Goal: Task Accomplishment & Management: Manage account settings

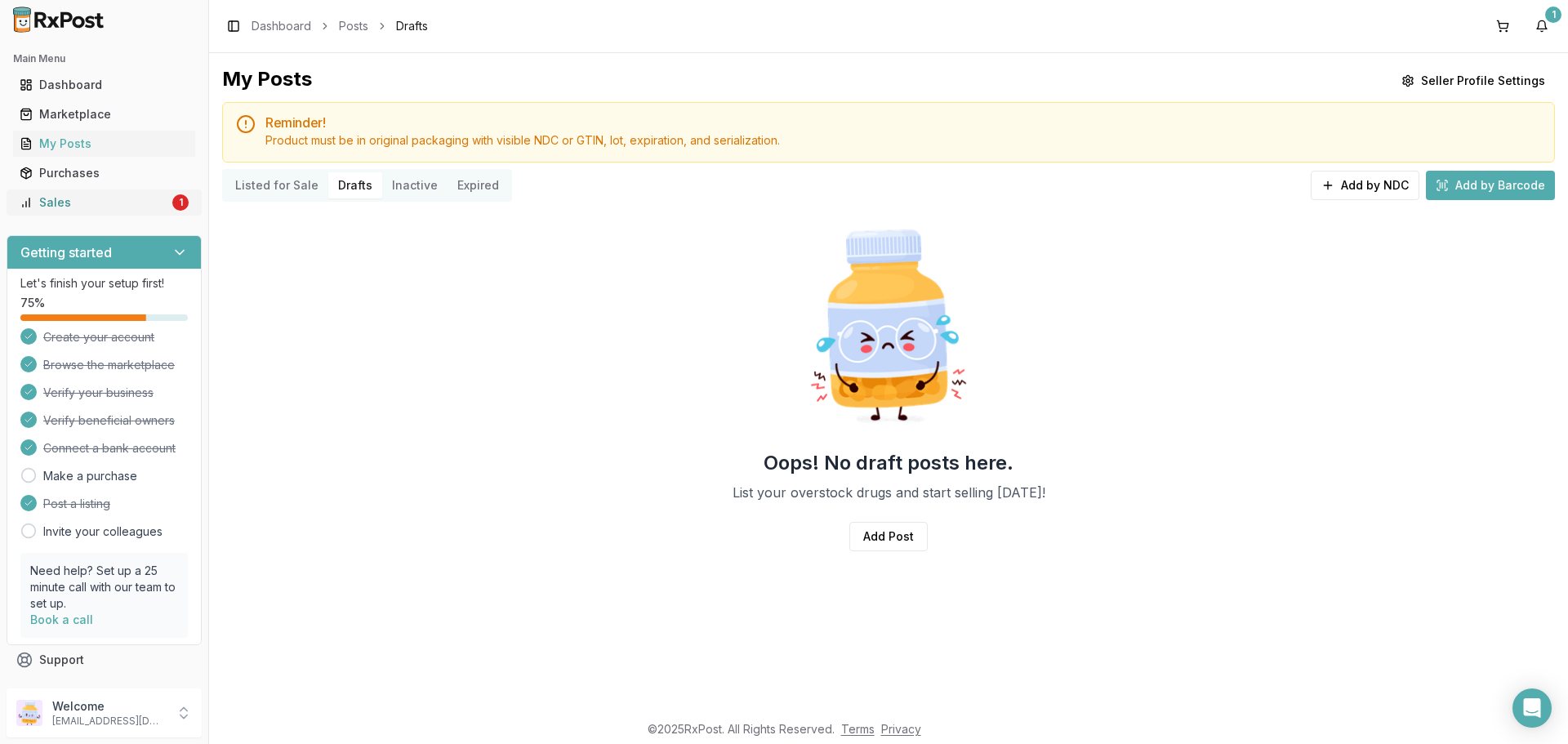
click at [120, 207] on div "Sales" at bounding box center [94, 203] width 150 height 17
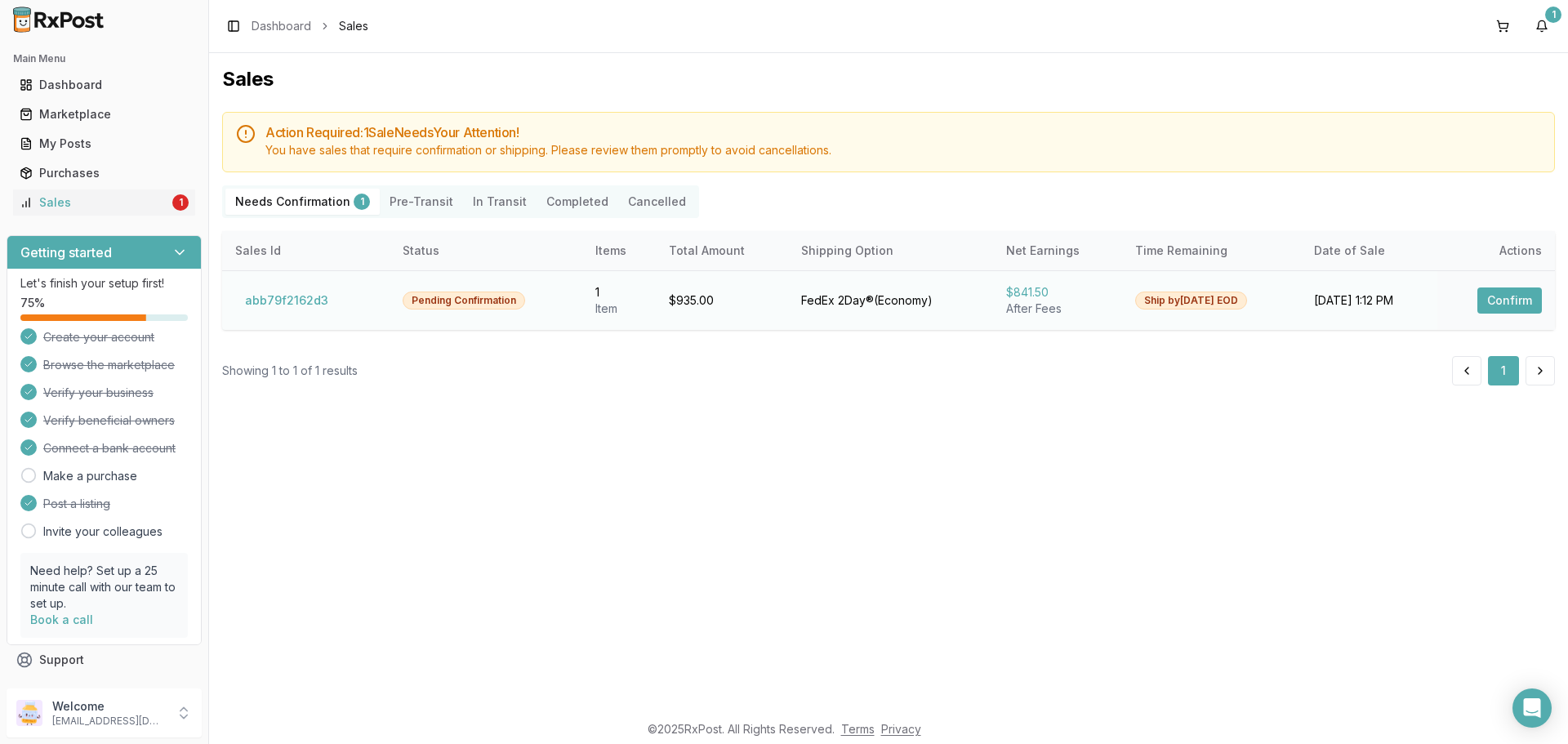
click at [1513, 313] on button "Confirm" at bounding box center [1510, 300] width 65 height 26
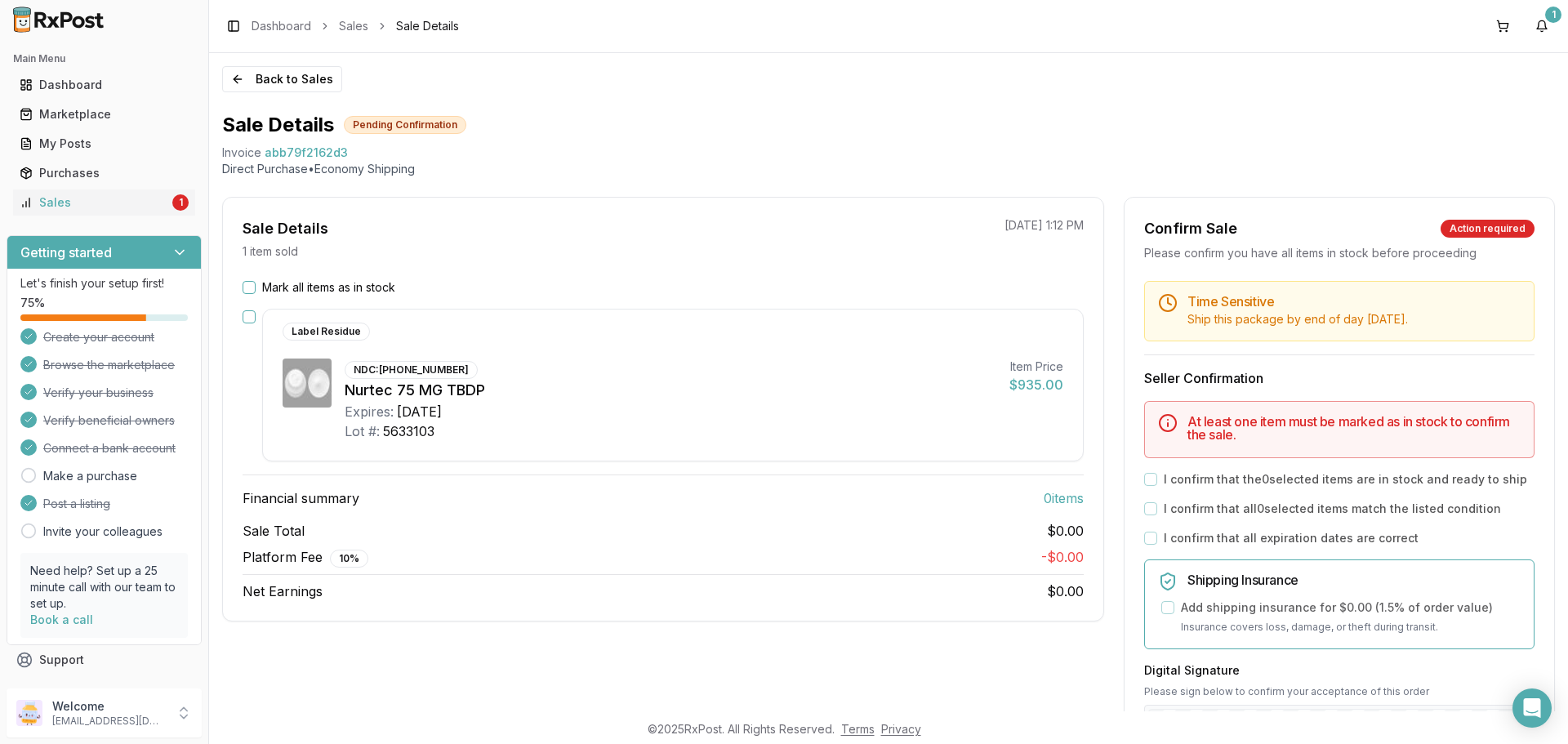
click at [239, 284] on div "Mark all items as in stock Label Residue NDC: [PHONE_NUMBER] Nurtec 75 MG TBDP …" at bounding box center [664, 440] width 880 height 322
click at [245, 287] on button "Mark all items as in stock" at bounding box center [249, 287] width 13 height 13
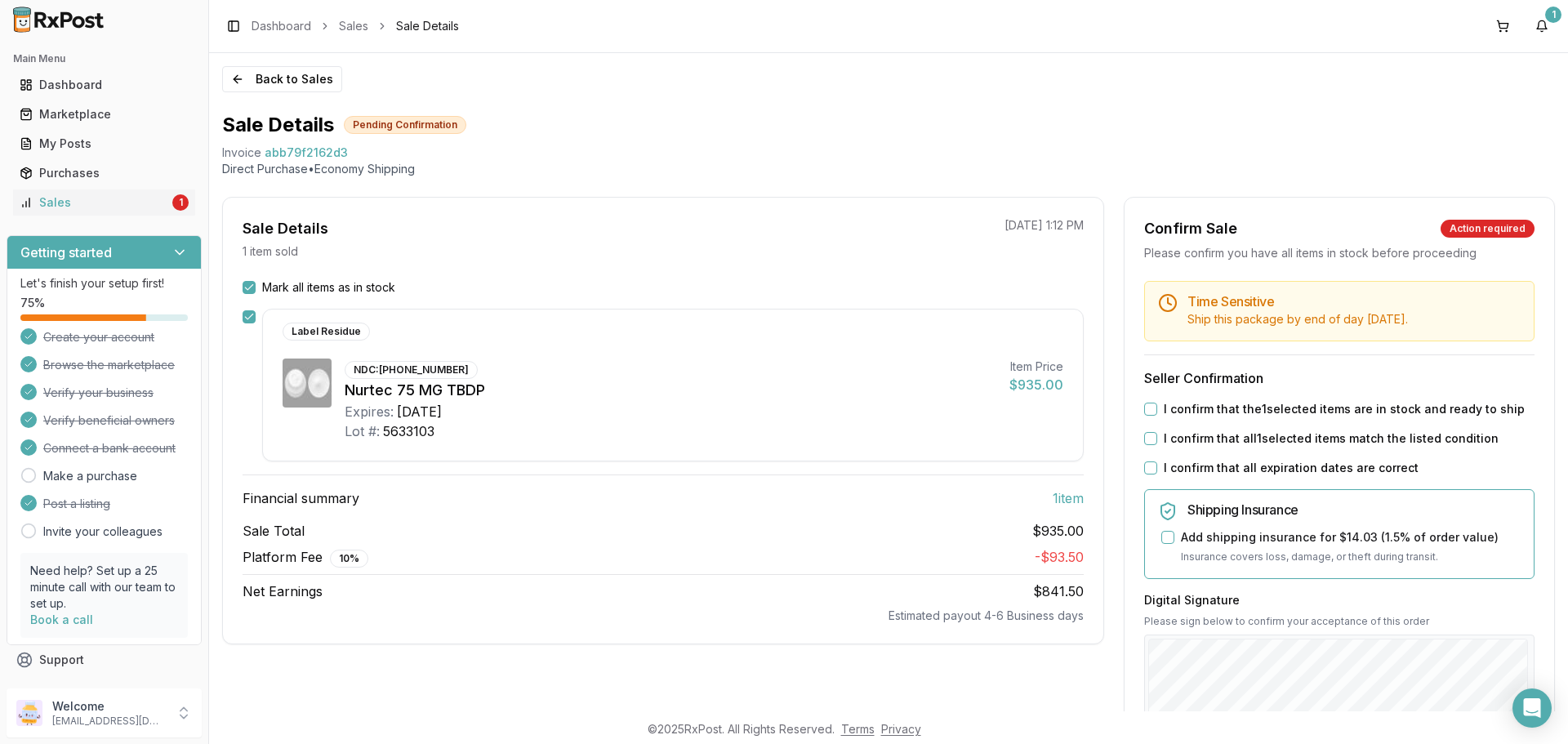
click at [1144, 408] on button "I confirm that the 1 selected items are in stock and ready to ship" at bounding box center [1151, 409] width 13 height 13
click at [1131, 438] on div "Time Sensitive Ship this package by end of day [DATE] . Seller Confirmation I c…" at bounding box center [1338, 626] width 429 height 690
click at [1151, 440] on button "I confirm that all 1 selected items match the listed condition" at bounding box center [1151, 438] width 13 height 13
click at [1150, 474] on div "I confirm that all expiration dates are correct" at bounding box center [1339, 468] width 390 height 17
click at [1157, 470] on div "I confirm that all expiration dates are correct" at bounding box center [1339, 468] width 390 height 17
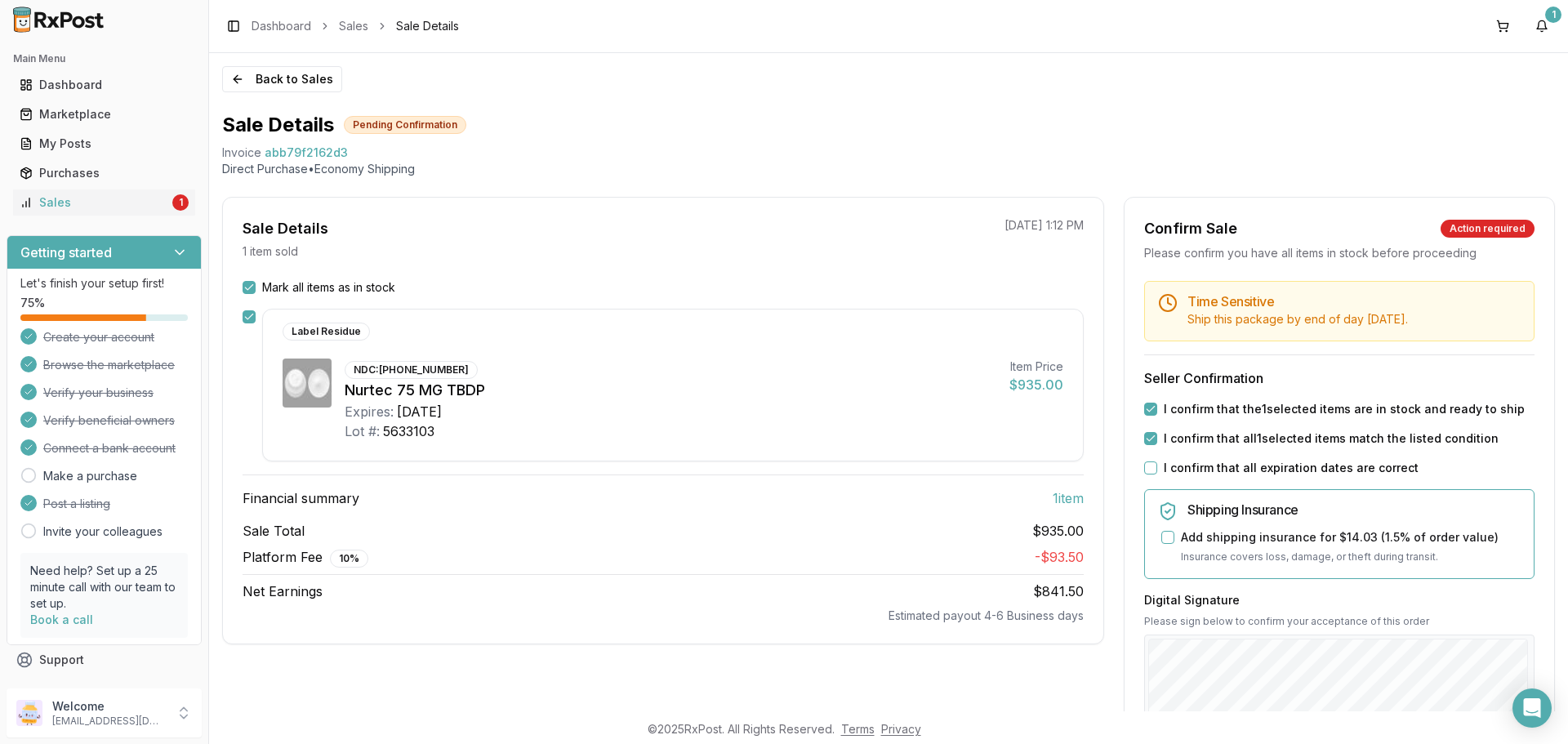
click at [1150, 470] on button "I confirm that all expiration dates are correct" at bounding box center [1151, 468] width 13 height 13
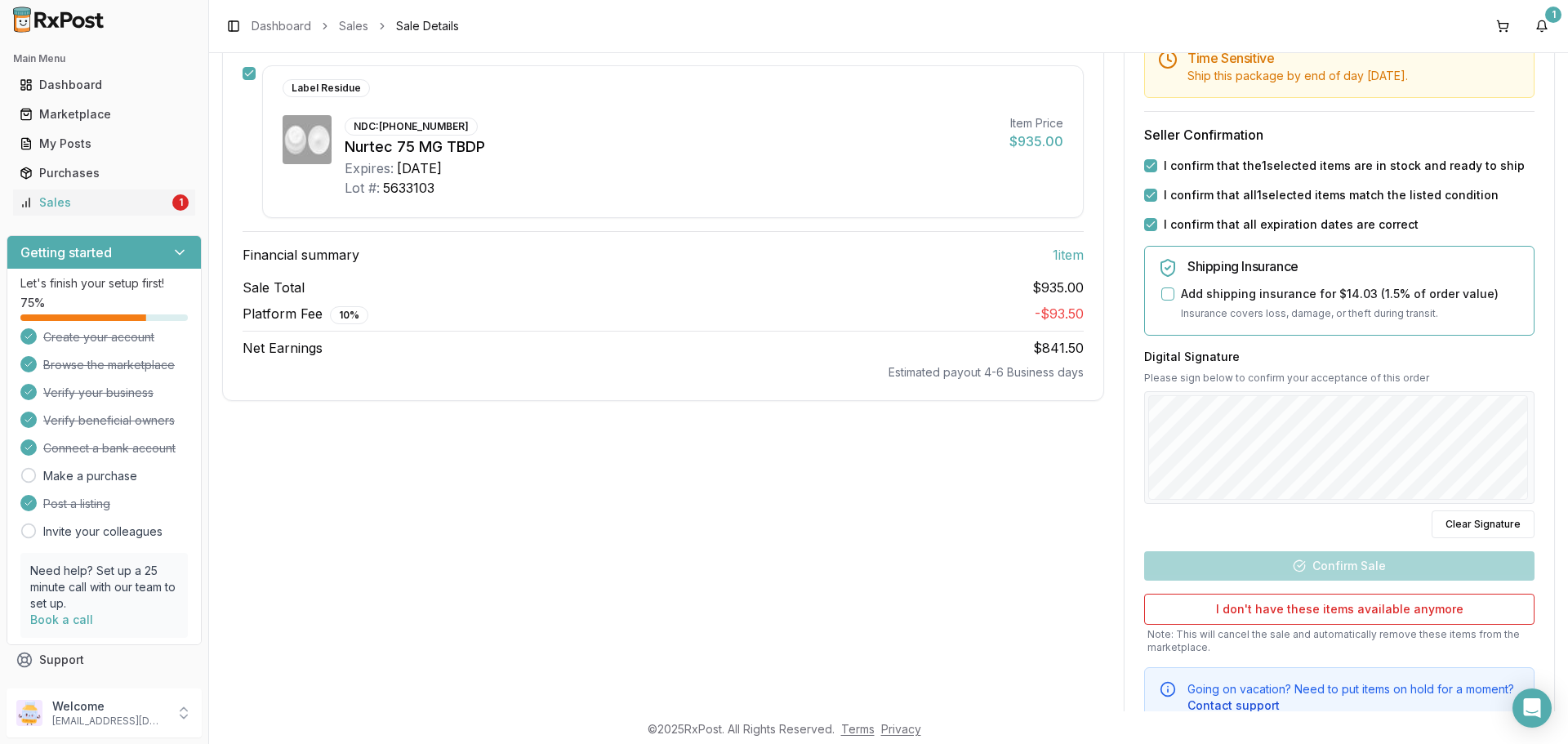
scroll to position [245, 0]
click at [1112, 439] on div "Sale Details 1 item sold [DATE] 1:12 PM Mark all items as in stock Label Residu…" at bounding box center [889, 349] width 1333 height 795
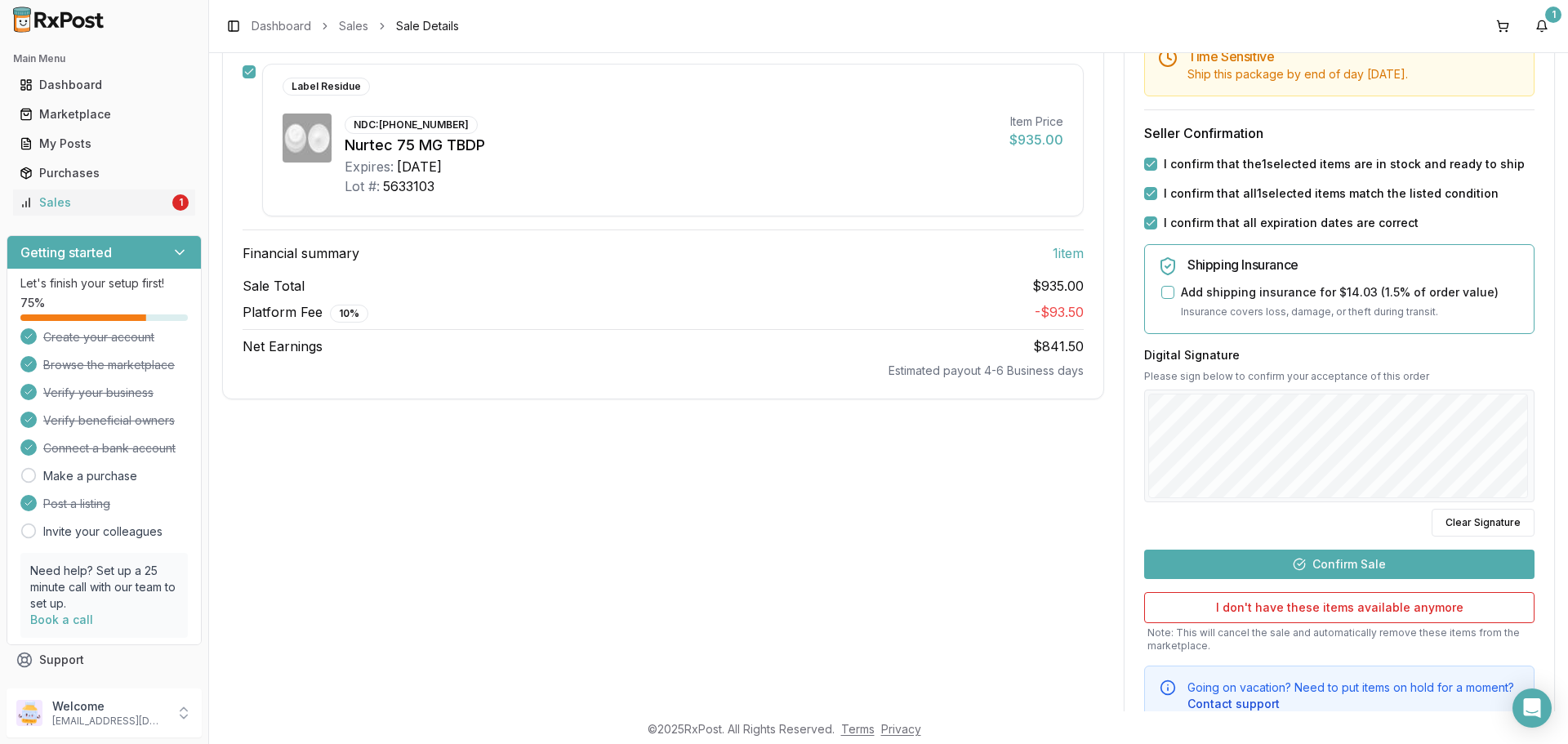
click at [1328, 564] on button "Confirm Sale" at bounding box center [1339, 565] width 390 height 30
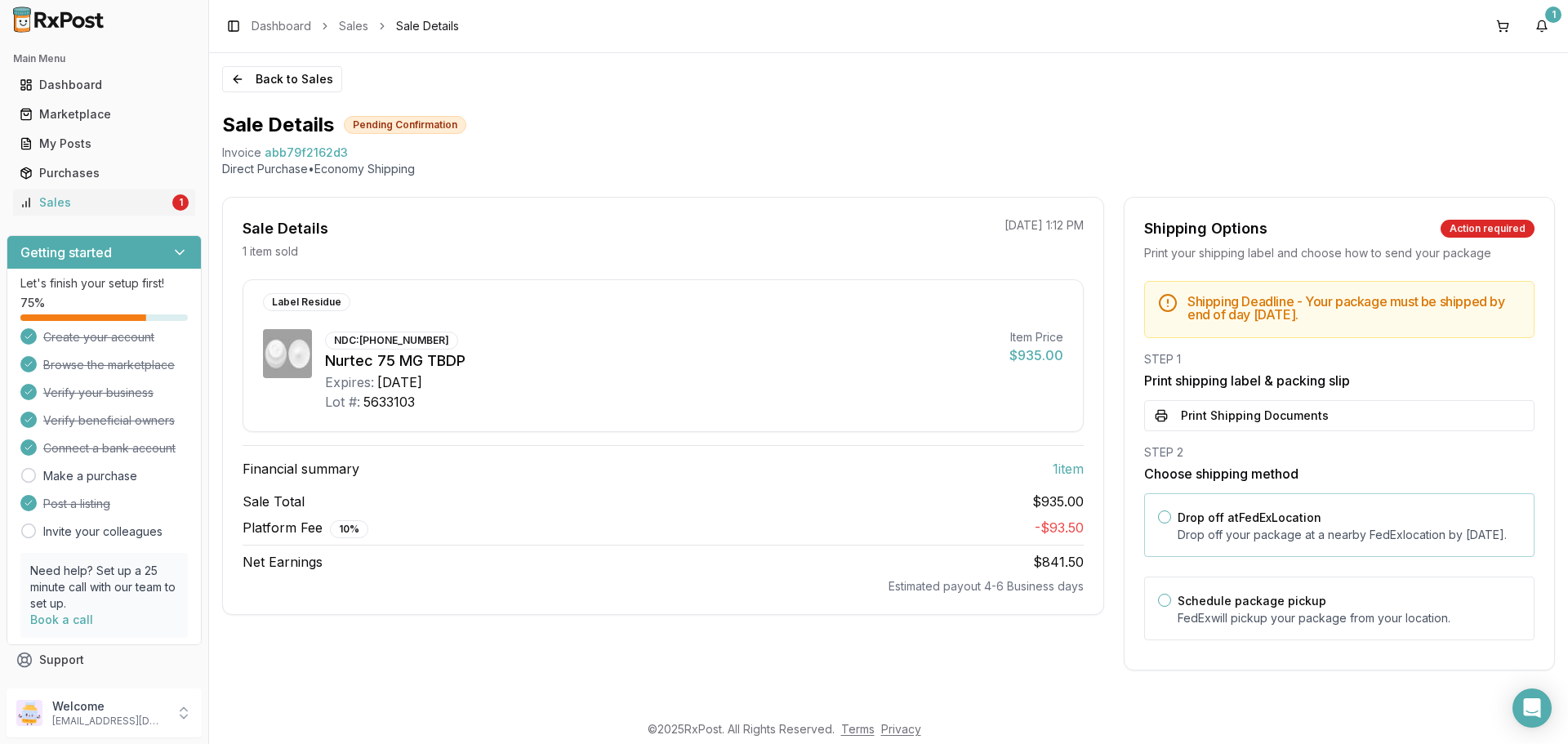
click at [1185, 522] on label "Drop off at FedEx Location" at bounding box center [1250, 517] width 144 height 14
click at [1171, 522] on button "Drop off at FedEx Location" at bounding box center [1165, 517] width 13 height 13
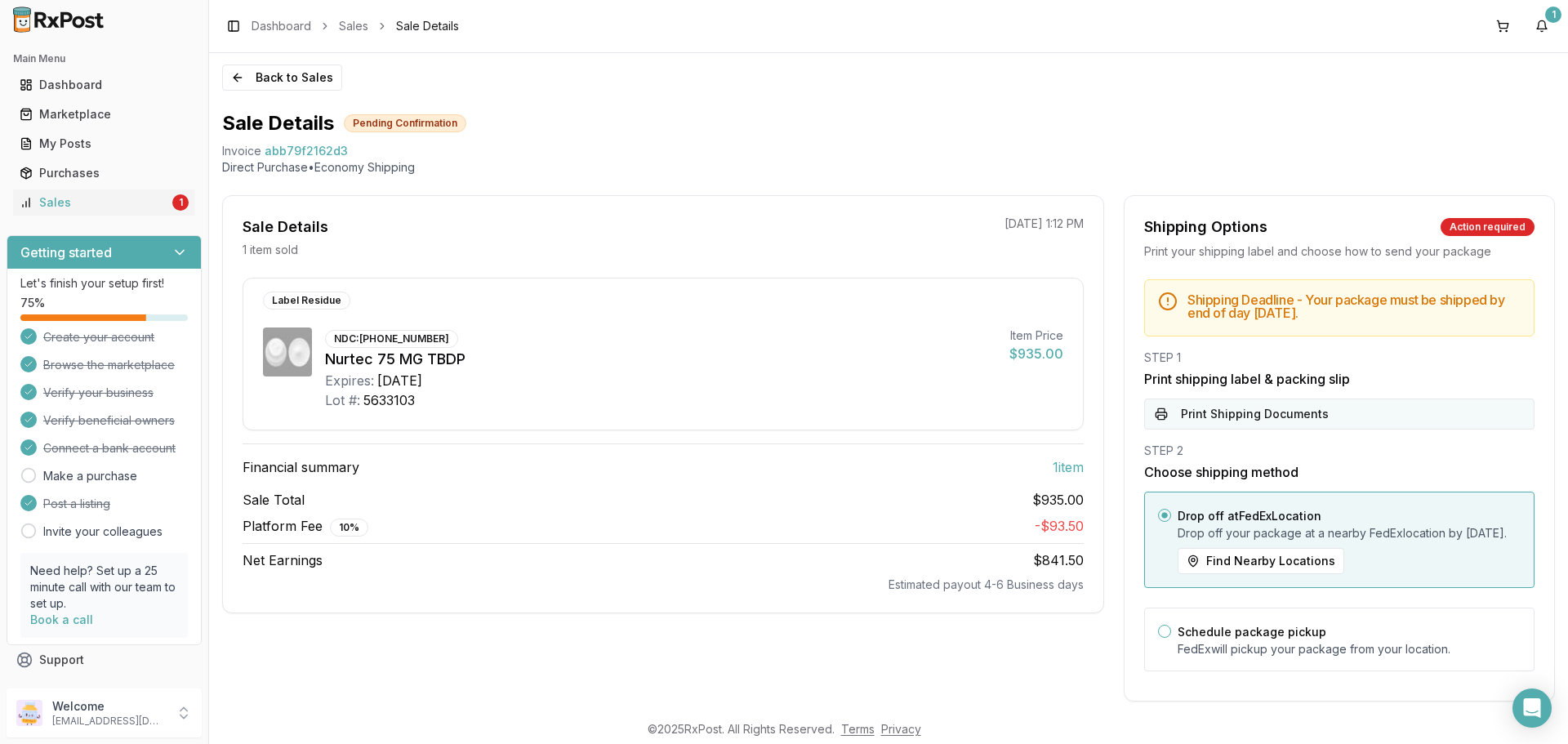
click at [1252, 417] on button "Print Shipping Documents" at bounding box center [1339, 414] width 390 height 31
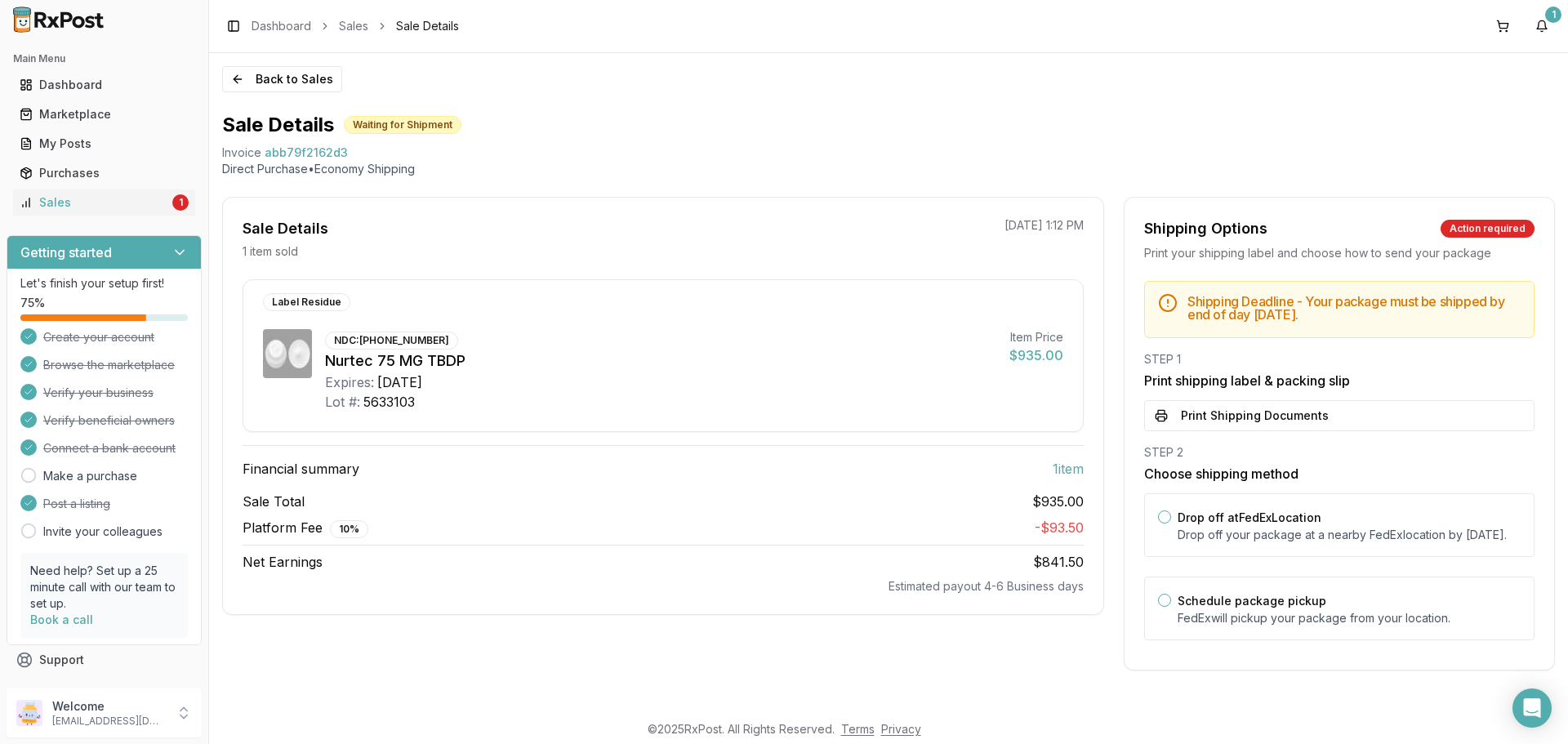
scroll to position [2, 0]
click at [1318, 409] on button "Print Shipping Documents" at bounding box center [1339, 416] width 390 height 31
click at [789, 339] on div "NDC: 72618-3000-02 Nurtec 75 MG TBDP Expires: 2028-01-31 Lot #: 5633103" at bounding box center [660, 370] width 671 height 82
